Goal: Task Accomplishment & Management: Use online tool/utility

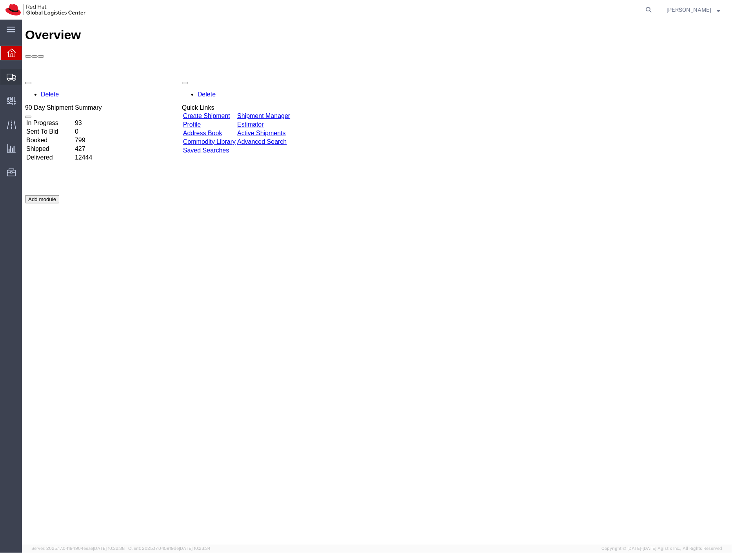
click at [0, 0] on span "Shipment Manager" at bounding box center [0, 0] width 0 height 0
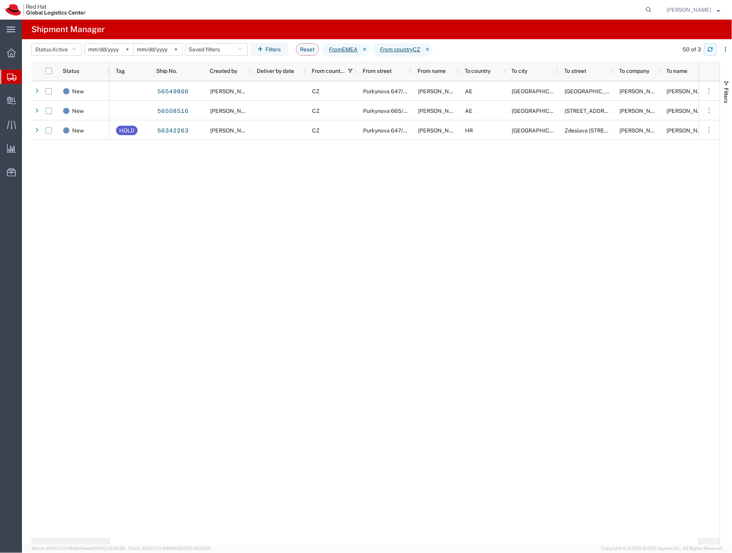
click at [707, 55] on button "button" at bounding box center [710, 49] width 13 height 13
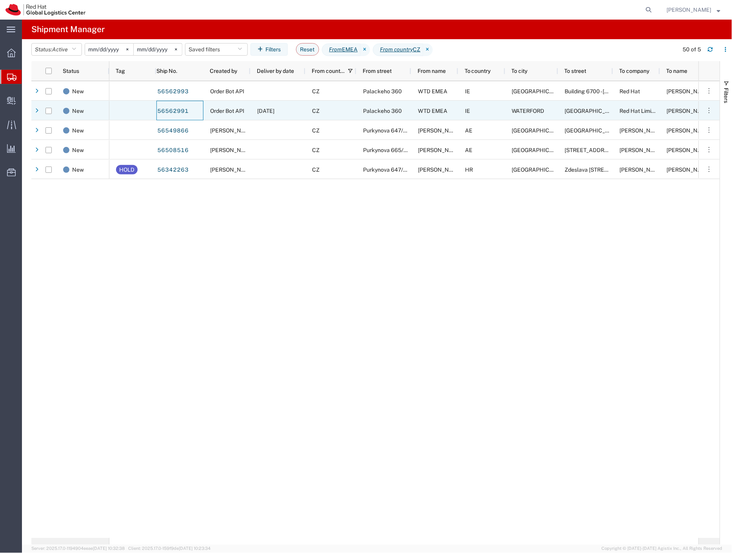
drag, startPoint x: 181, startPoint y: 112, endPoint x: 132, endPoint y: 114, distance: 49.0
click at [132, 114] on div at bounding box center [132, 111] width 47 height 20
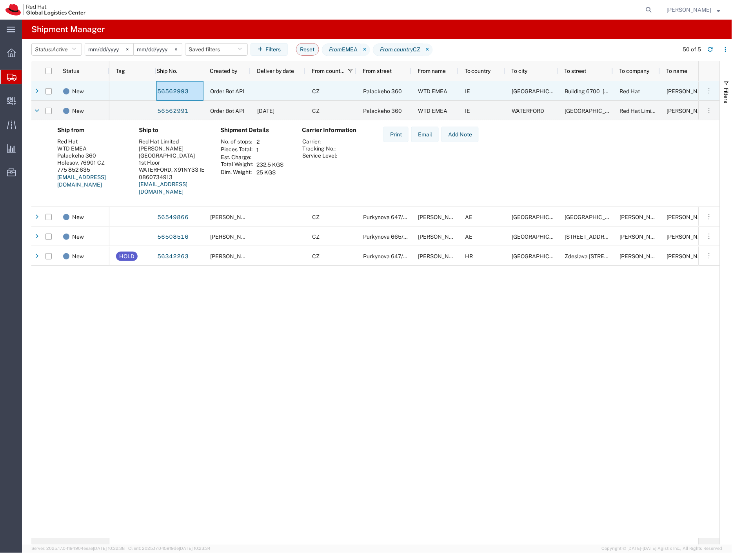
click at [289, 96] on div at bounding box center [277, 91] width 55 height 20
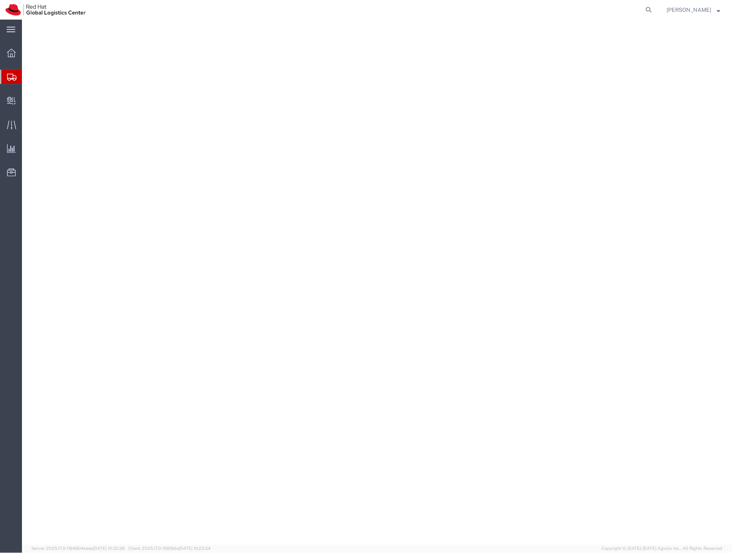
select select
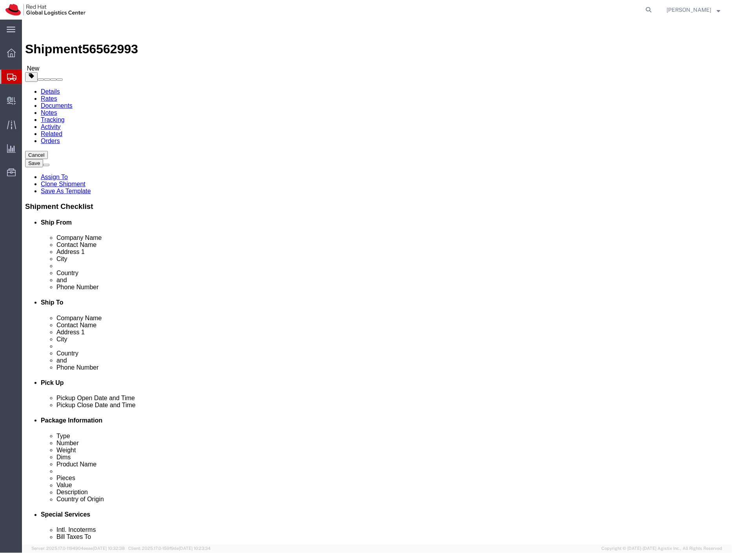
click span "56562993"
copy span "56562993"
click icon
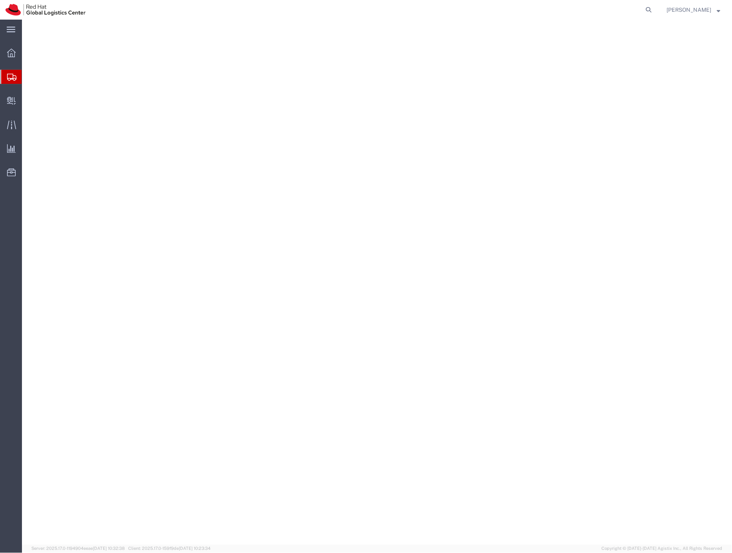
select select
select select "38045"
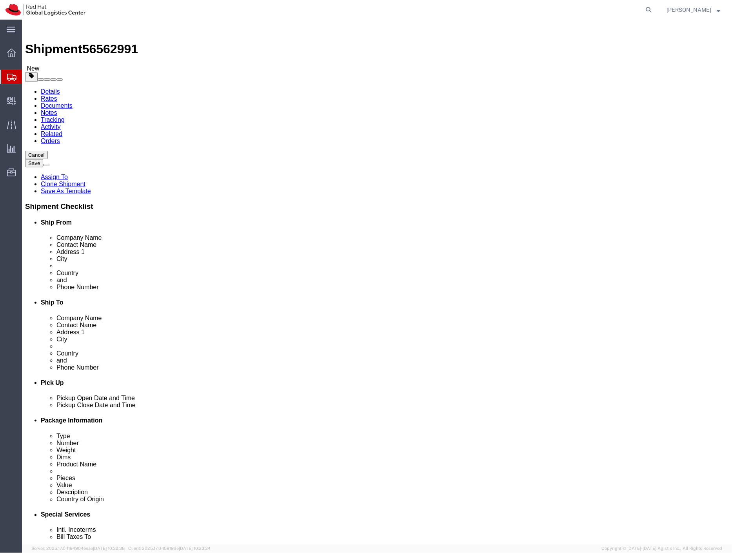
click span "56562991"
copy span "56562991"
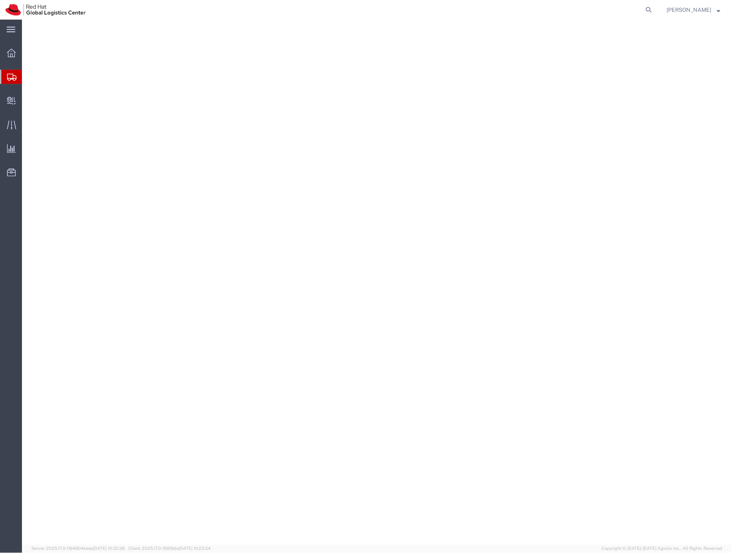
select select
